Goal: Task Accomplishment & Management: Use online tool/utility

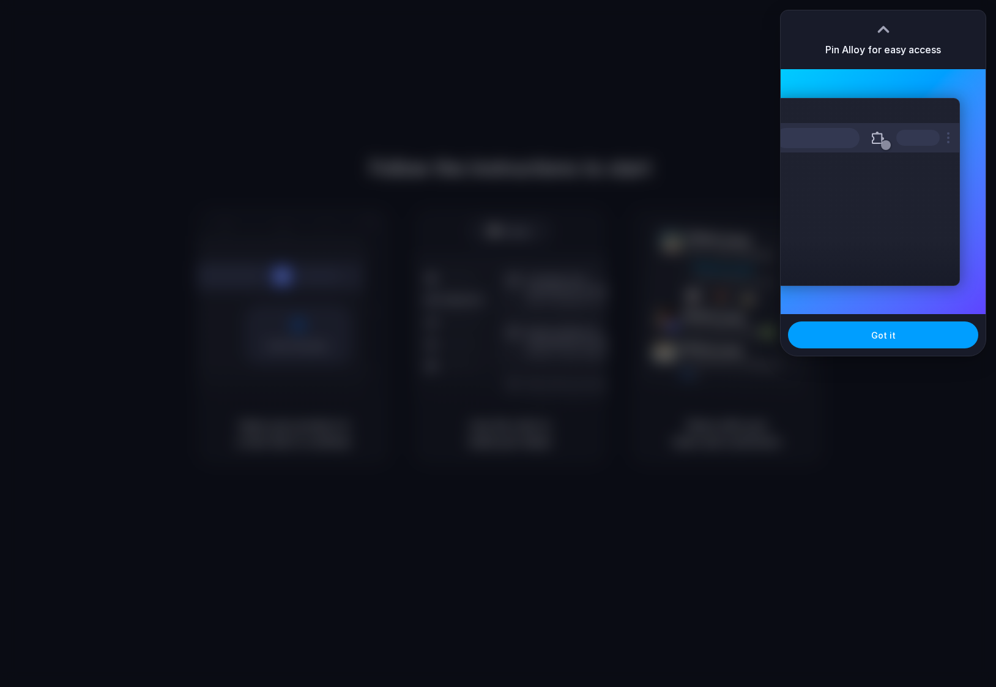
click at [894, 347] on button "Got it" at bounding box center [883, 334] width 190 height 27
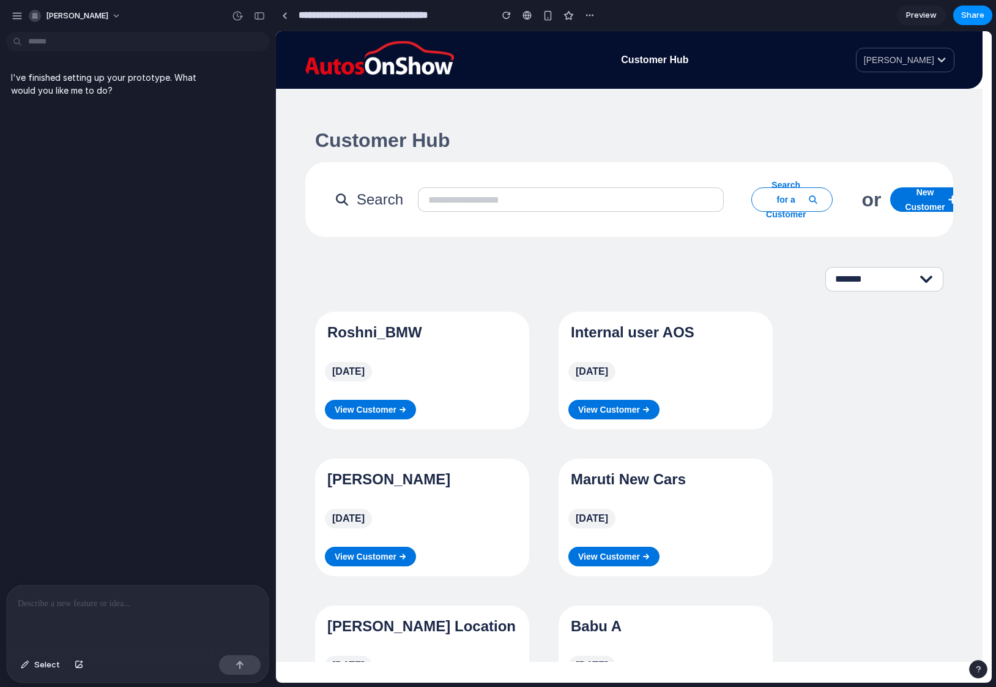
click at [458, 191] on input "text" at bounding box center [571, 199] width 306 height 24
click at [471, 195] on input "text" at bounding box center [571, 199] width 306 height 24
type input "*"
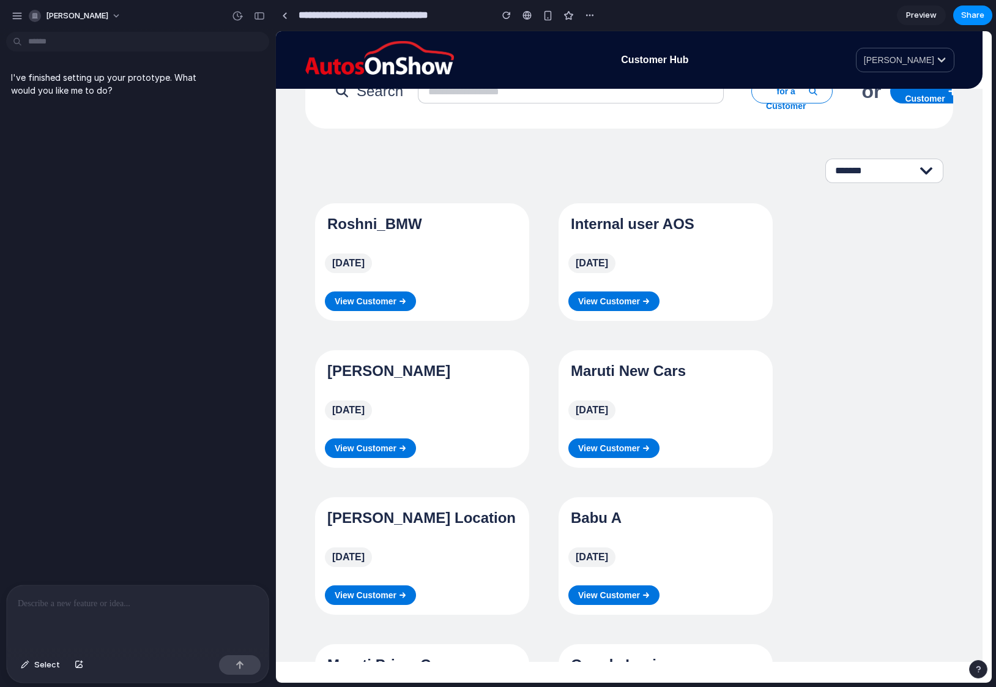
scroll to position [95, 0]
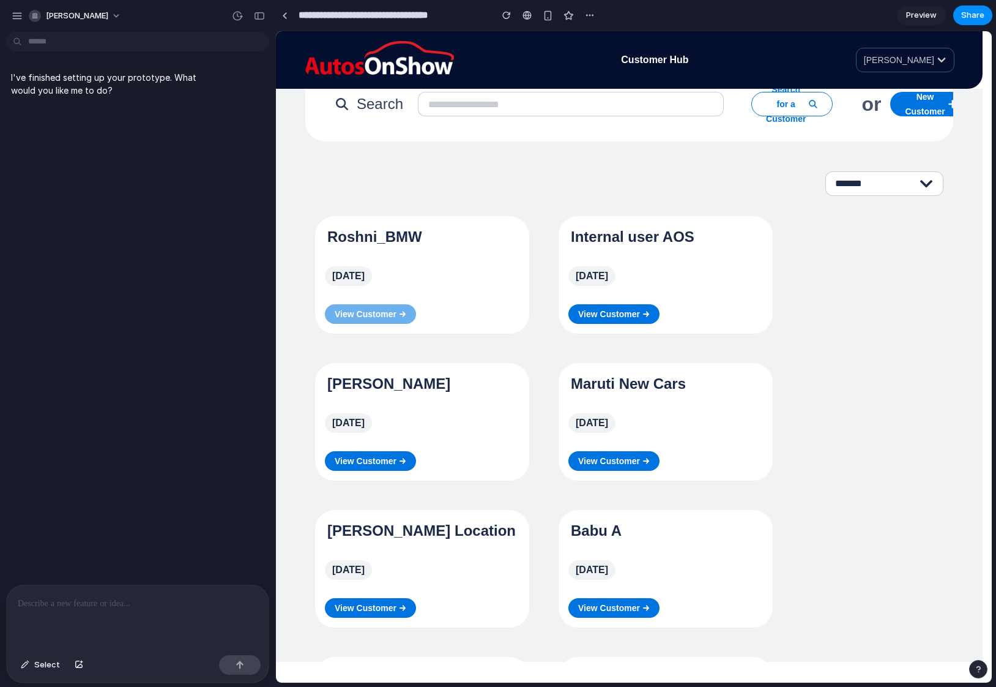
click at [381, 311] on span "View Customer" at bounding box center [366, 314] width 62 height 15
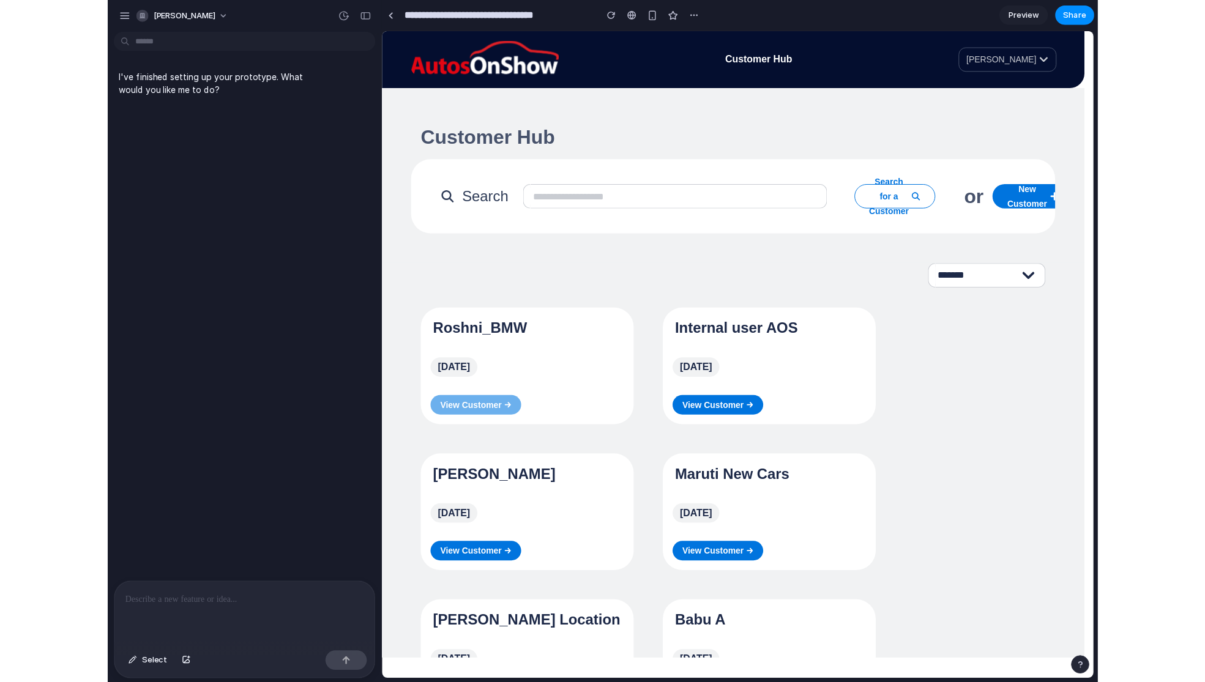
scroll to position [0, 0]
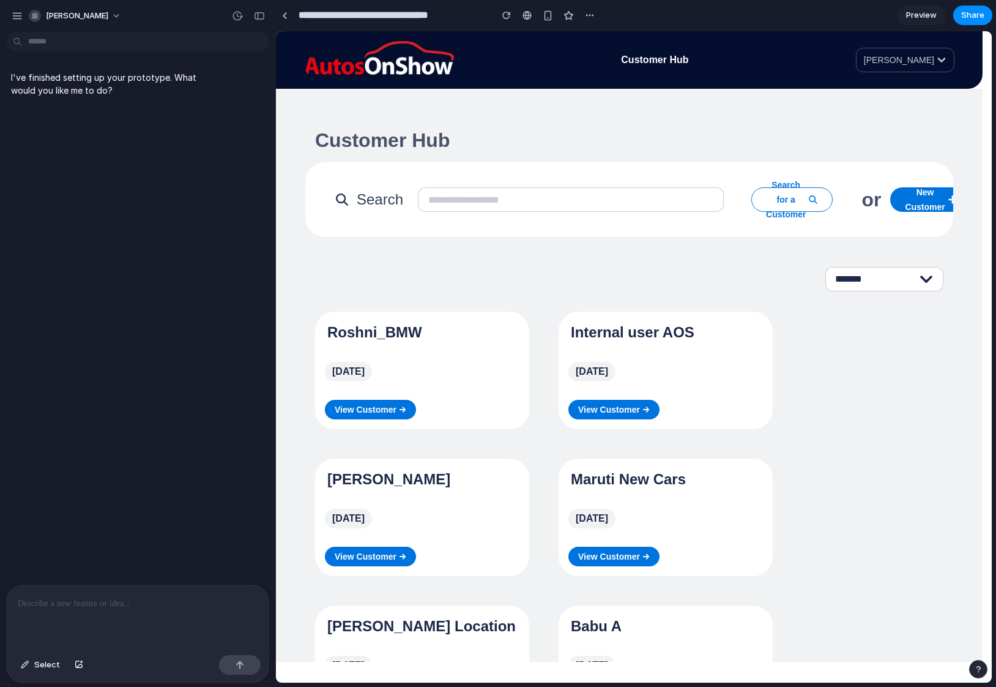
click at [430, 210] on input "text" at bounding box center [571, 199] width 306 height 24
paste input "**********"
type input "**********"
click at [783, 208] on span "Search for a Customer" at bounding box center [786, 199] width 40 height 44
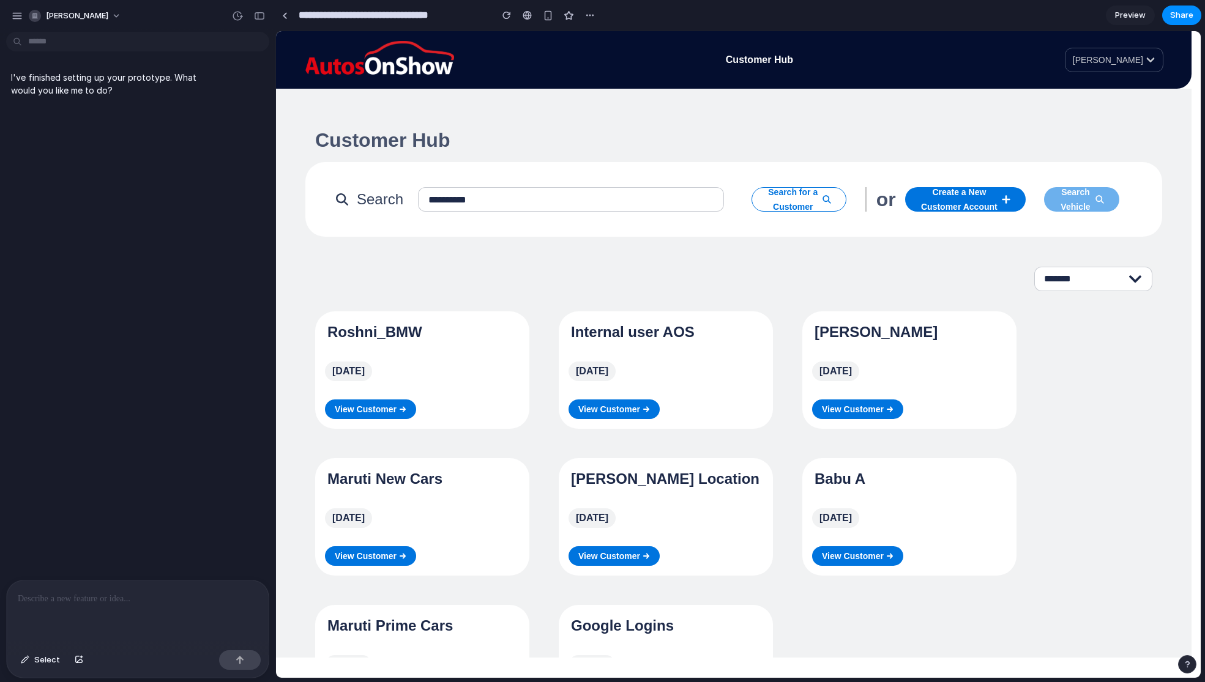
click at [996, 205] on span "Search Vehicle" at bounding box center [1076, 199] width 34 height 29
click at [332, 60] on img at bounding box center [379, 60] width 150 height 38
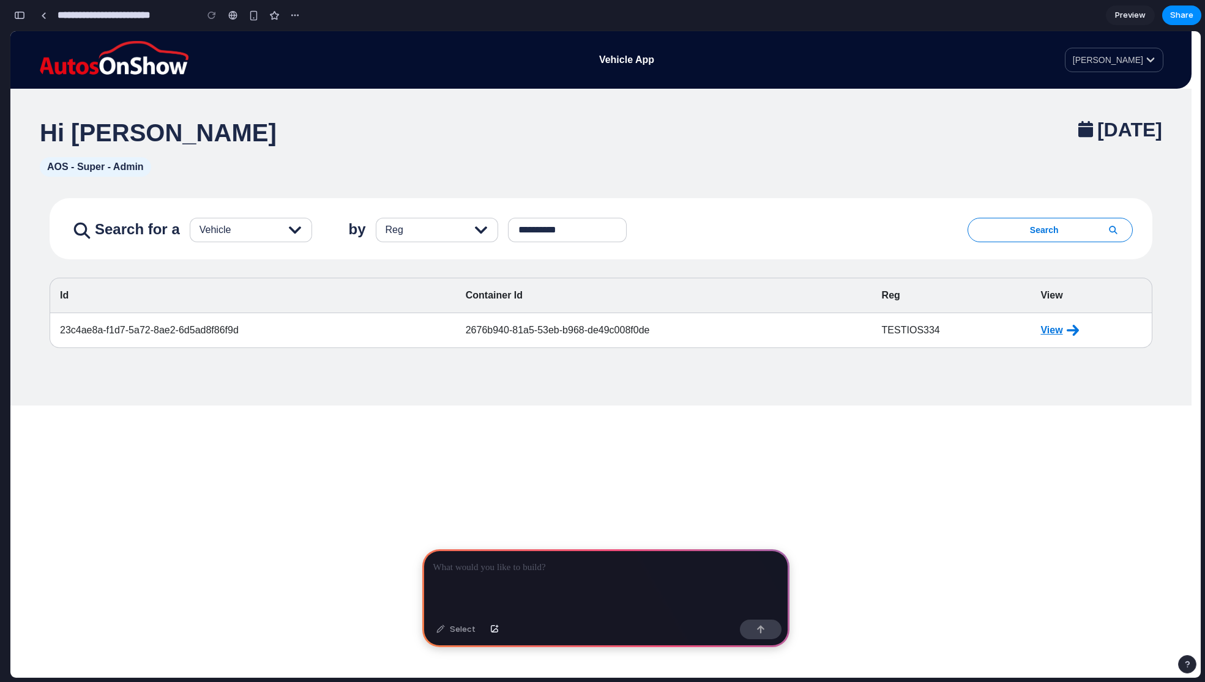
scroll to position [0, 11]
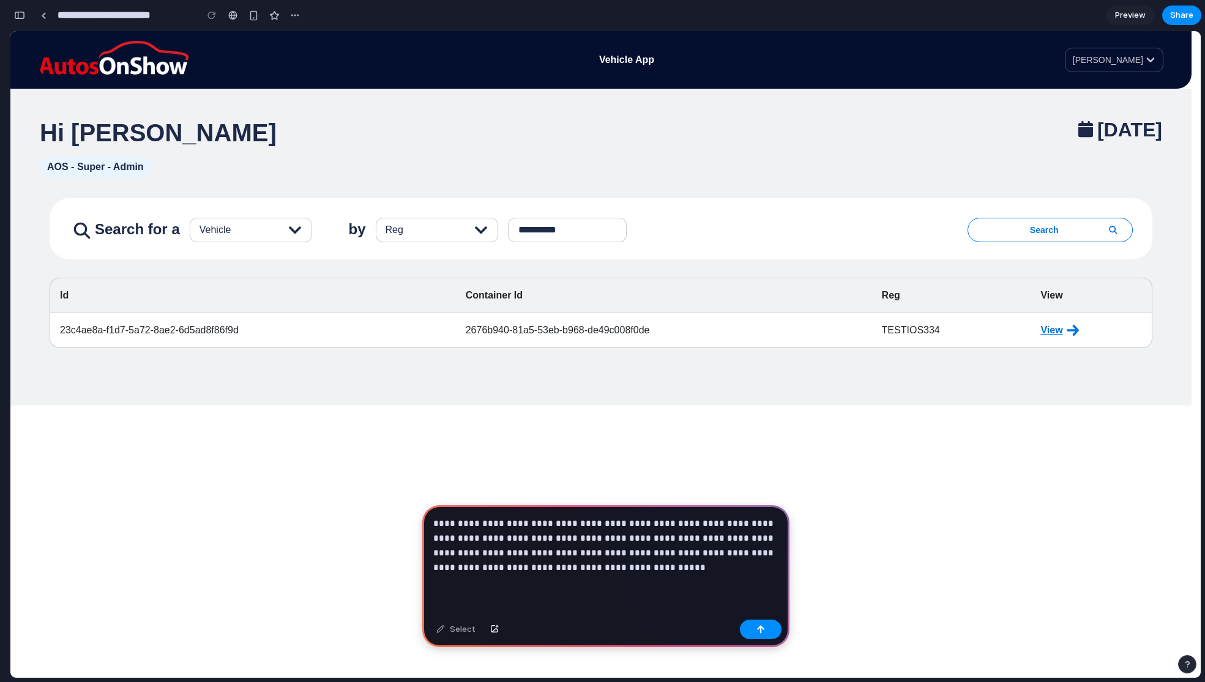
click at [570, 539] on p "**********" at bounding box center [605, 545] width 345 height 59
click at [770, 635] on button "button" at bounding box center [761, 630] width 42 height 20
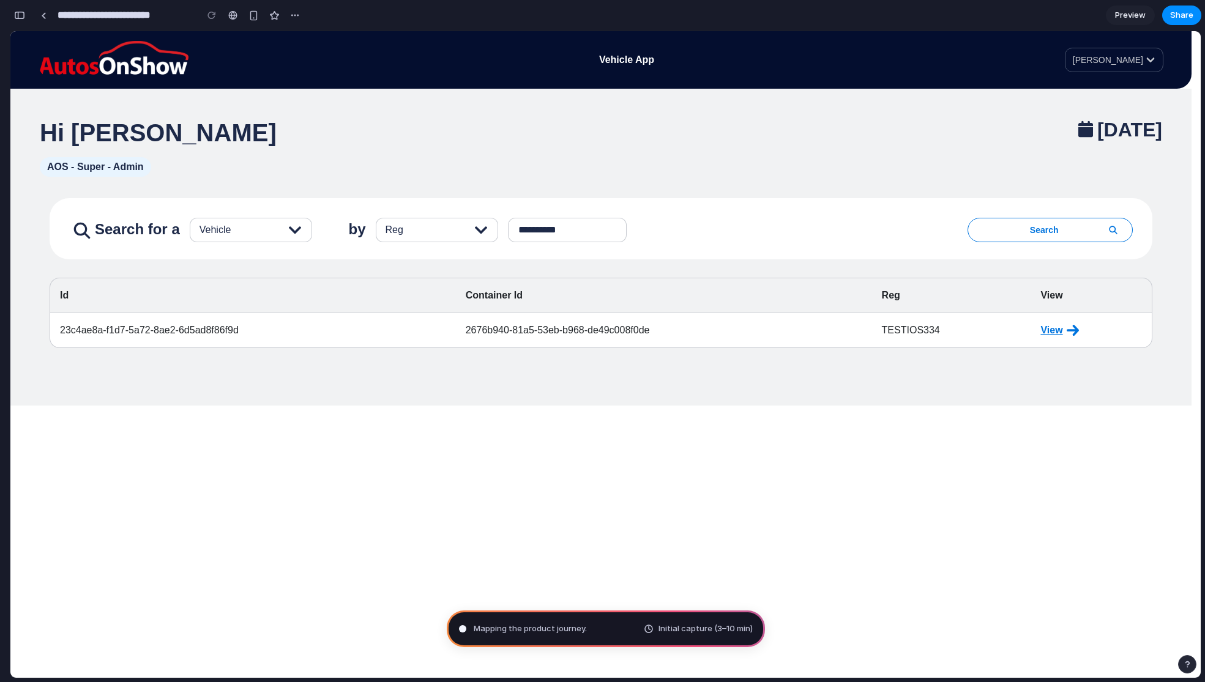
type input "**********"
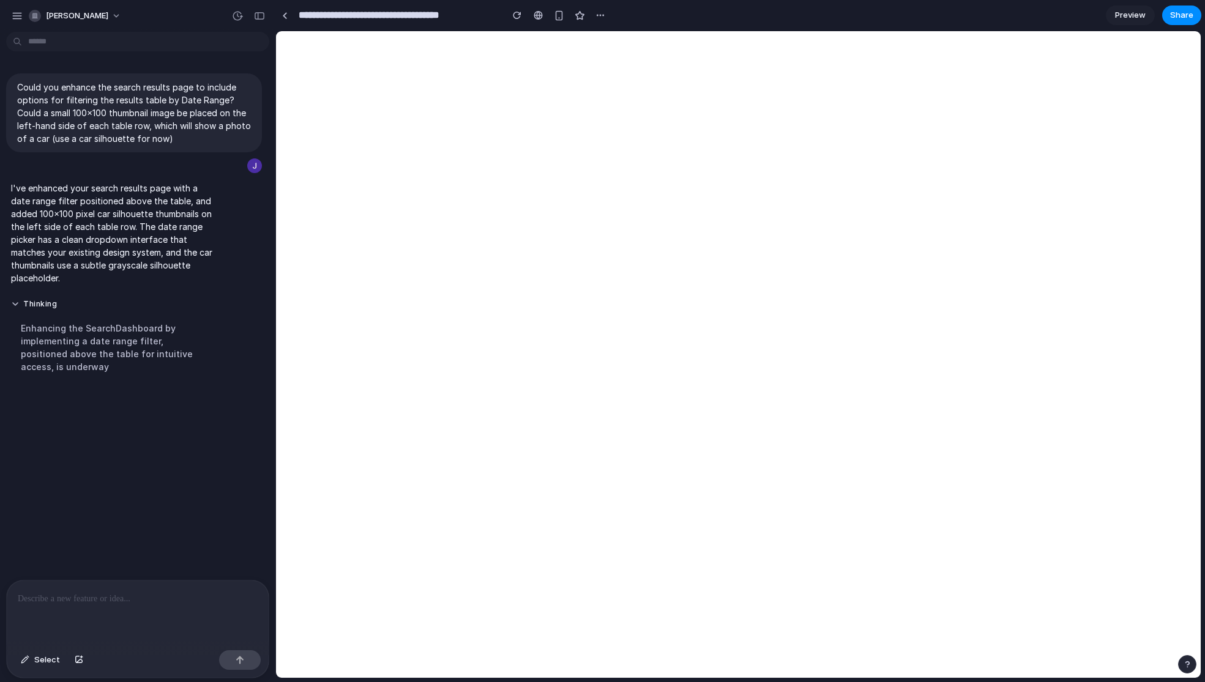
scroll to position [0, 0]
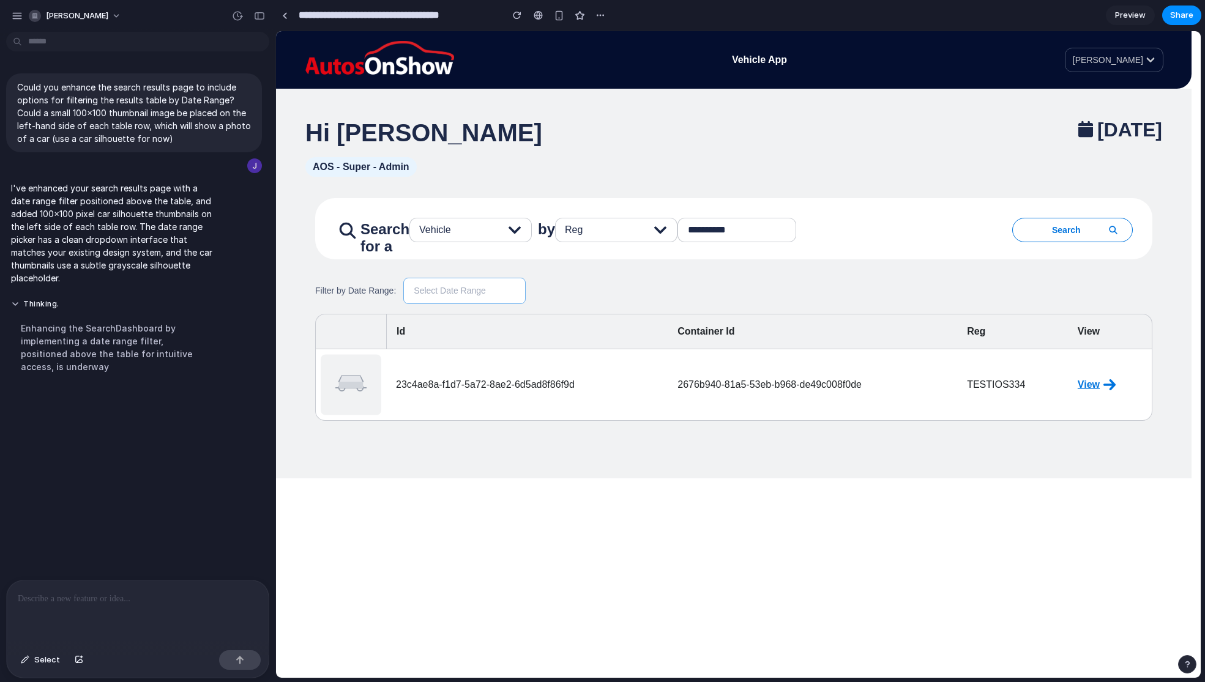
click at [435, 294] on span "Select Date Range" at bounding box center [450, 291] width 72 height 13
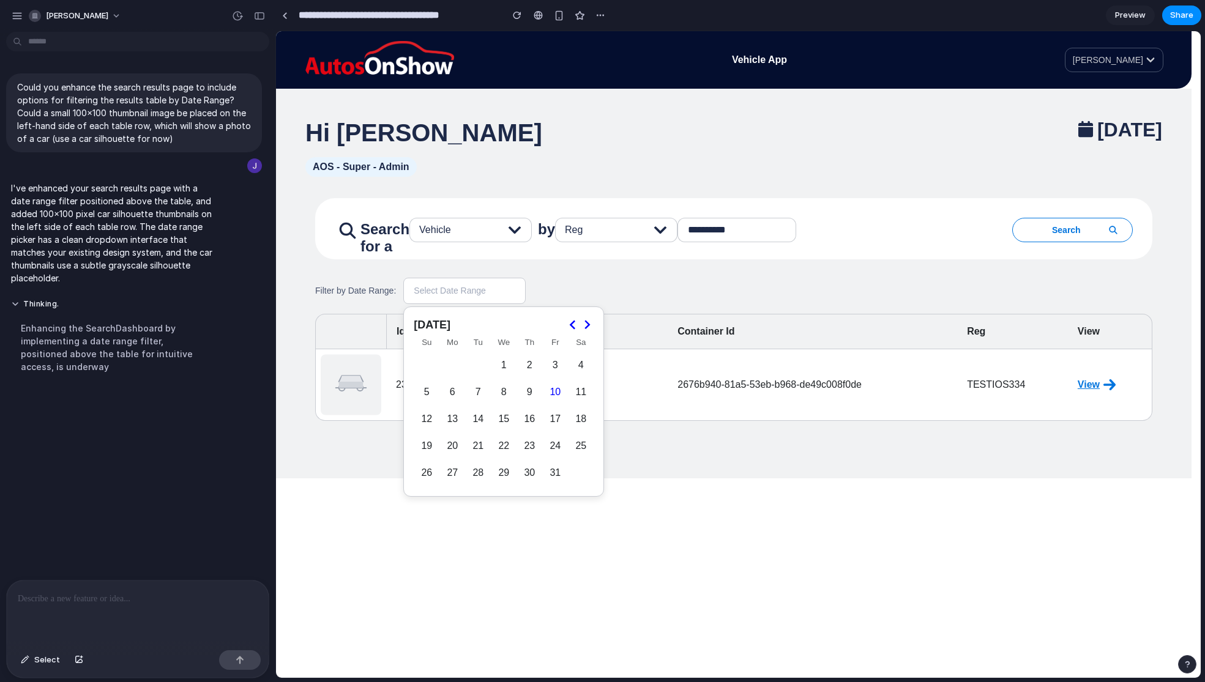
click at [587, 323] on polygon "Go to the Next Month" at bounding box center [587, 325] width 6 height 9
click at [483, 387] on button "9" at bounding box center [478, 392] width 26 height 26
click at [567, 390] on button "12" at bounding box center [555, 392] width 26 height 26
click at [663, 305] on div "Filter by Date Range: 09/12/2025 - 12/12/2025 × December 2025 Su Mo Tu We Th Fr…" at bounding box center [733, 349] width 837 height 143
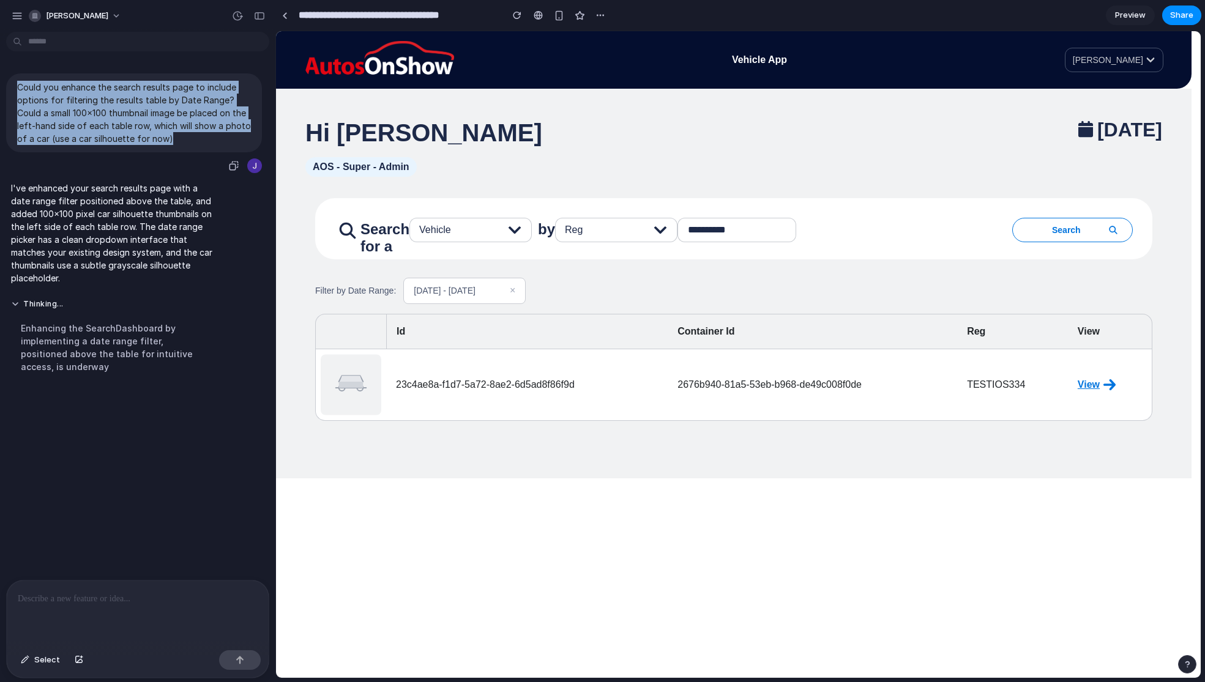
drag, startPoint x: 17, startPoint y: 86, endPoint x: 198, endPoint y: 143, distance: 189.9
click at [198, 143] on p "Could you enhance the search results page to include options for filtering the …" at bounding box center [134, 113] width 234 height 64
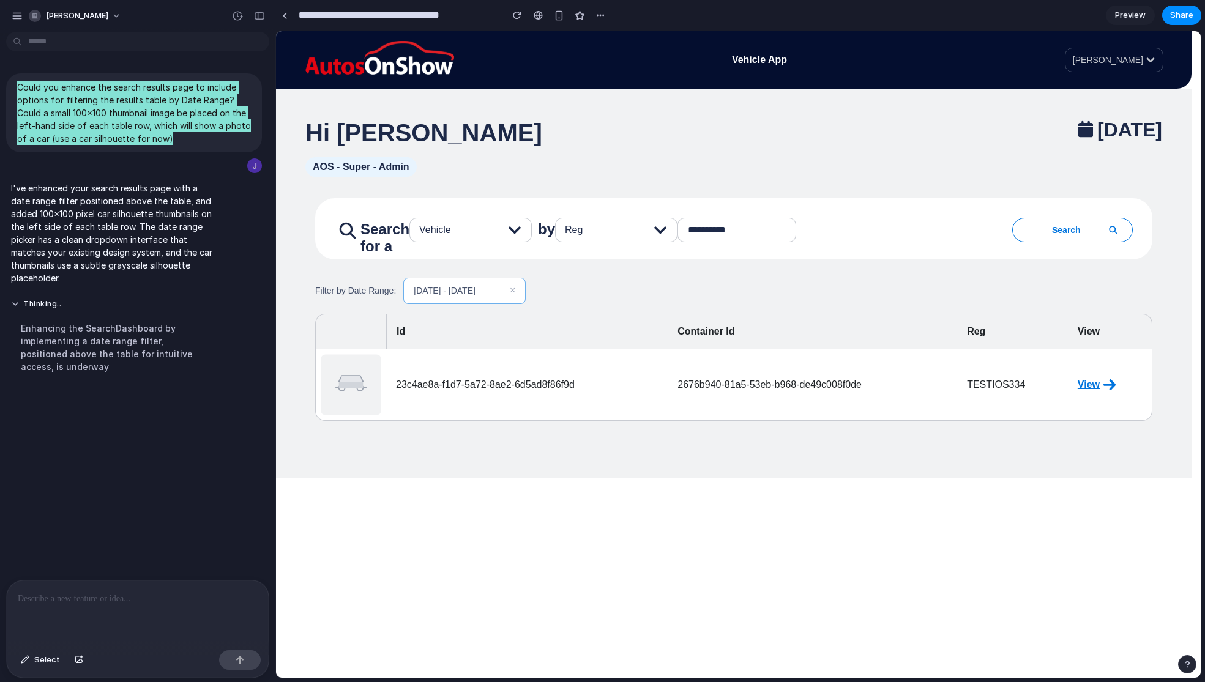
click at [472, 293] on span "09/12/2025 - 12/12/2025" at bounding box center [445, 291] width 62 height 13
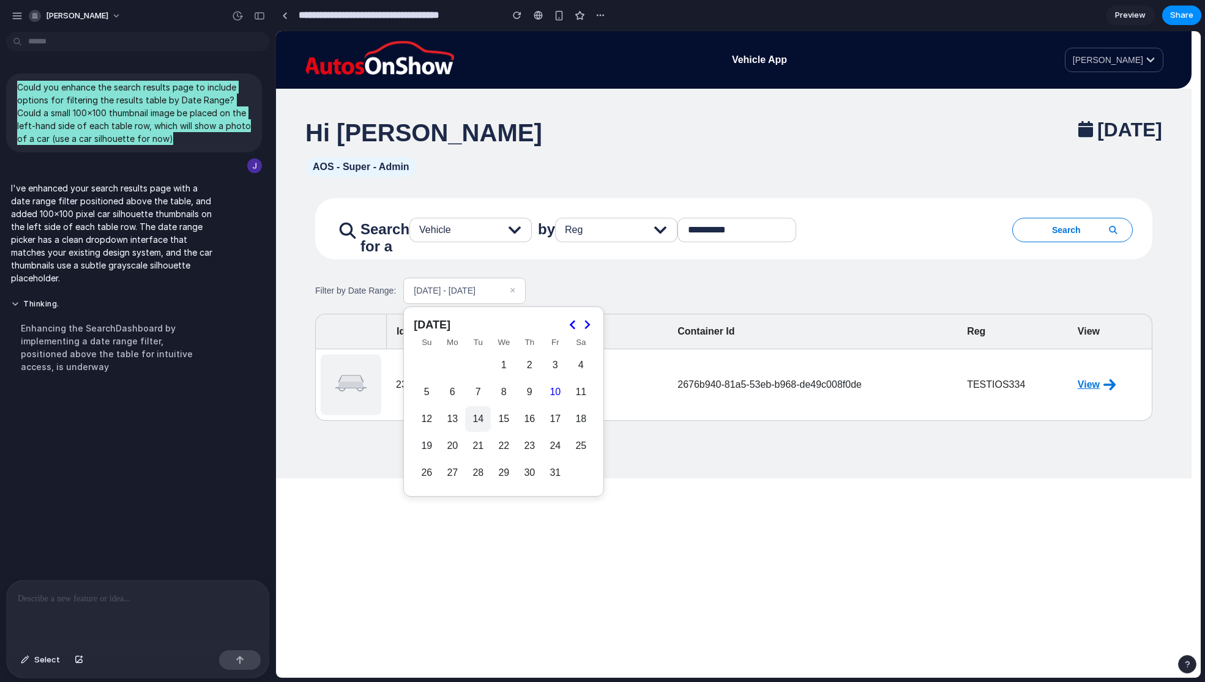
click at [480, 415] on button "14" at bounding box center [478, 419] width 26 height 26
click at [554, 477] on button "31" at bounding box center [555, 473] width 26 height 26
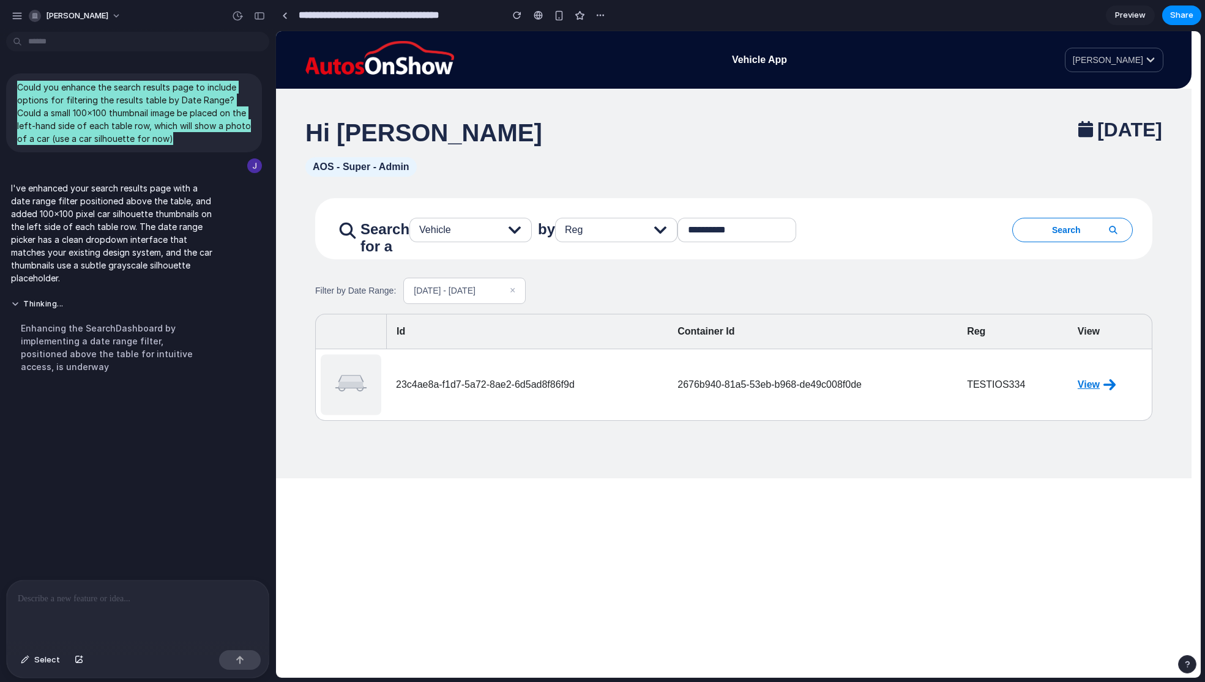
click at [326, 438] on div "**********" at bounding box center [733, 337] width 915 height 282
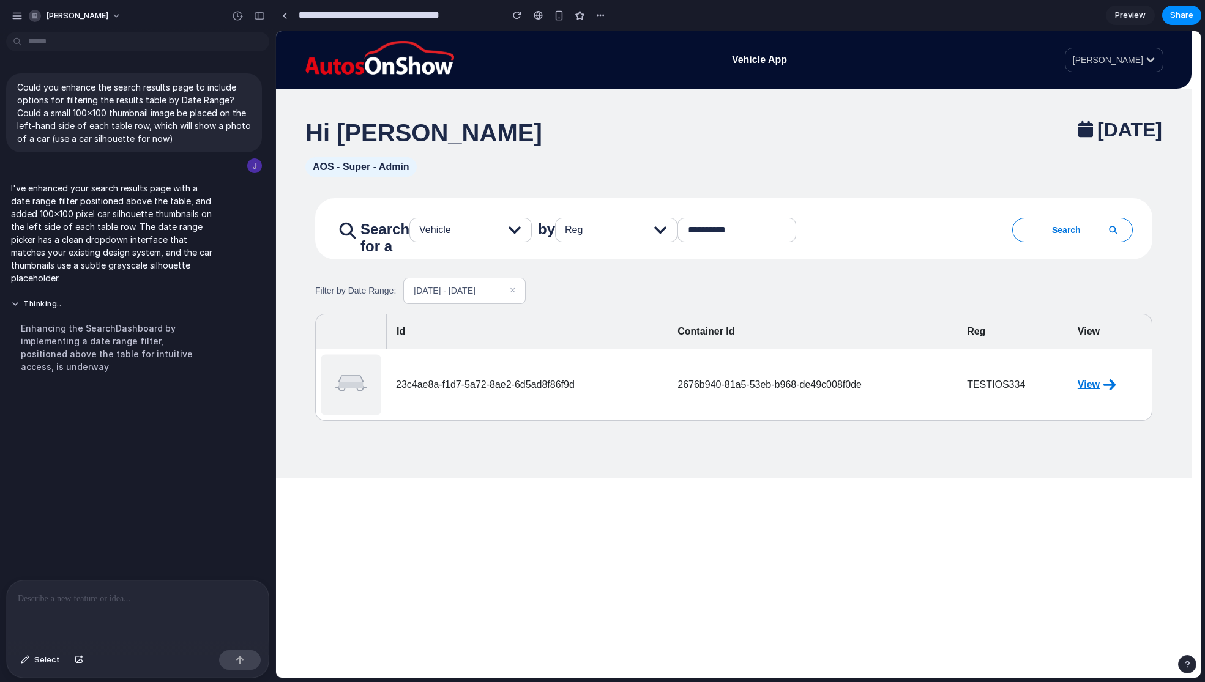
click at [88, 612] on div at bounding box center [138, 613] width 262 height 65
